Goal: Transaction & Acquisition: Purchase product/service

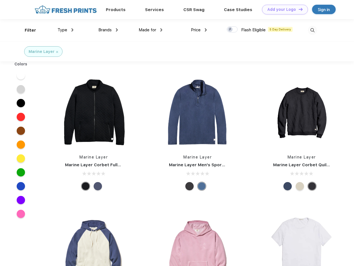
scroll to position [0, 0]
click at [283, 9] on link "Add your Logo Design Tool" at bounding box center [285, 10] width 46 height 10
click at [0, 0] on div "Design Tool" at bounding box center [0, 0] width 0 height 0
click at [298, 9] on link "Add your Logo Design Tool" at bounding box center [285, 10] width 46 height 10
click at [27, 30] on div "Filter" at bounding box center [30, 30] width 11 height 6
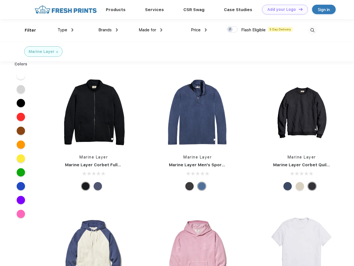
click at [66, 30] on span "Type" at bounding box center [62, 29] width 10 height 5
click at [108, 30] on span "Brands" at bounding box center [104, 29] width 13 height 5
click at [150, 30] on span "Made for" at bounding box center [147, 29] width 17 height 5
click at [199, 30] on span "Price" at bounding box center [196, 29] width 10 height 5
click at [232, 30] on div at bounding box center [231, 29] width 11 height 6
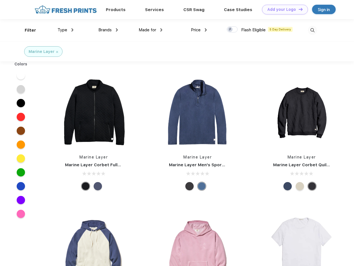
click at [230, 30] on input "checkbox" at bounding box center [228, 28] width 4 height 4
click at [312, 30] on img at bounding box center [312, 30] width 9 height 9
